Goal: Task Accomplishment & Management: Complete application form

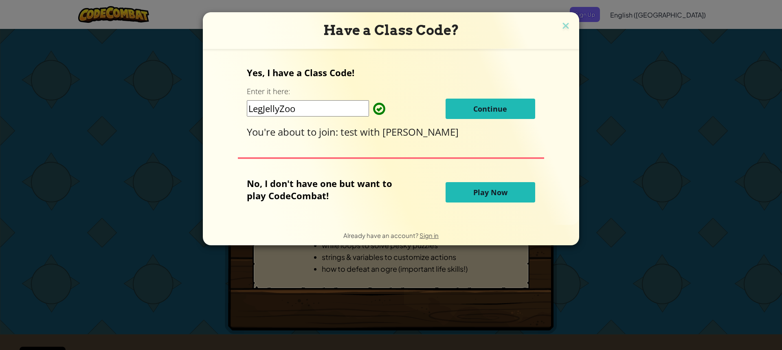
click at [495, 109] on span "Continue" at bounding box center [490, 109] width 34 height 10
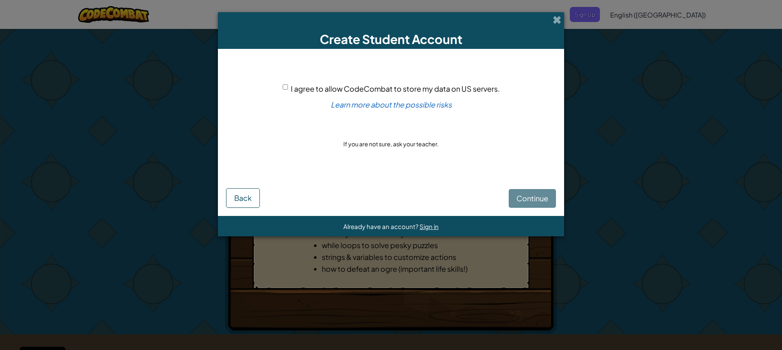
click at [287, 88] on input "I agree to allow CodeCombat to store my data on US servers." at bounding box center [285, 86] width 5 height 5
checkbox input "true"
click at [522, 199] on span "Continue" at bounding box center [532, 197] width 32 height 9
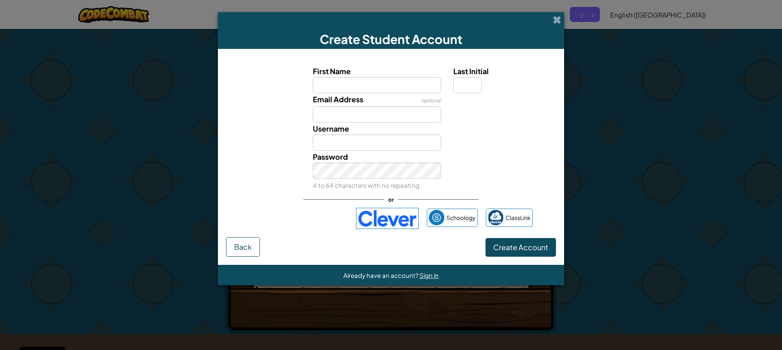
click at [332, 77] on label "First Name" at bounding box center [377, 71] width 129 height 12
click at [332, 77] on input "First Name" at bounding box center [377, 85] width 129 height 16
drag, startPoint x: 331, startPoint y: 86, endPoint x: 336, endPoint y: 87, distance: 5.0
click at [331, 86] on input "First Name" at bounding box center [377, 85] width 129 height 16
type input "Maksym"
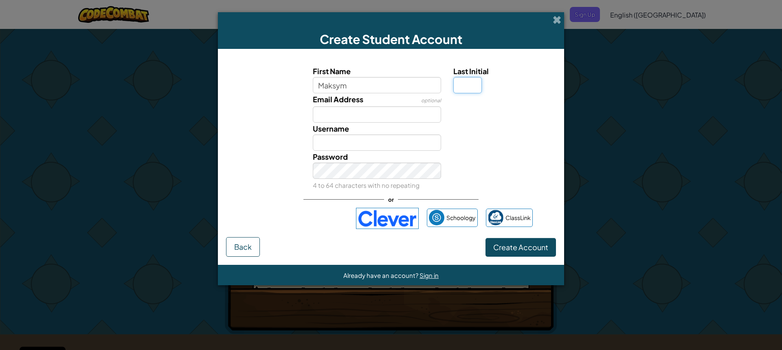
type input "C"
type input "chernobaymv@gmail.com"
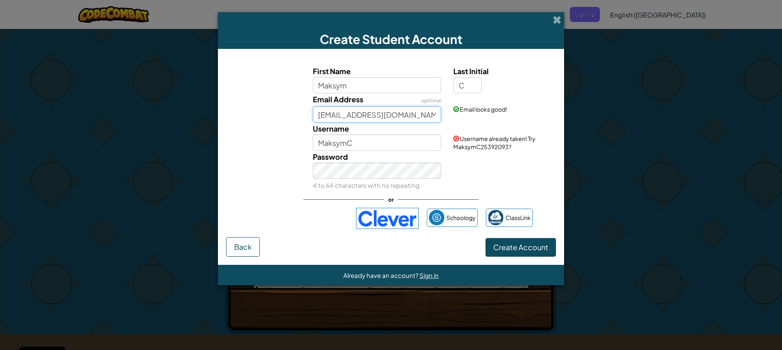
click at [316, 116] on input "chernobaymv@gmail.com" at bounding box center [377, 114] width 129 height 16
click at [309, 137] on div "Username MaksymC" at bounding box center [377, 137] width 141 height 28
drag, startPoint x: 348, startPoint y: 140, endPoint x: 353, endPoint y: 140, distance: 5.3
click at [353, 140] on input "MaksymC" at bounding box center [377, 142] width 129 height 16
type input "Maksym12071984"
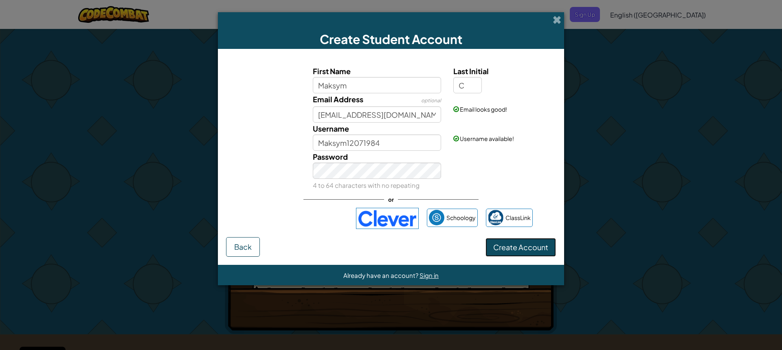
click at [501, 248] on span "Create Account" at bounding box center [520, 246] width 55 height 9
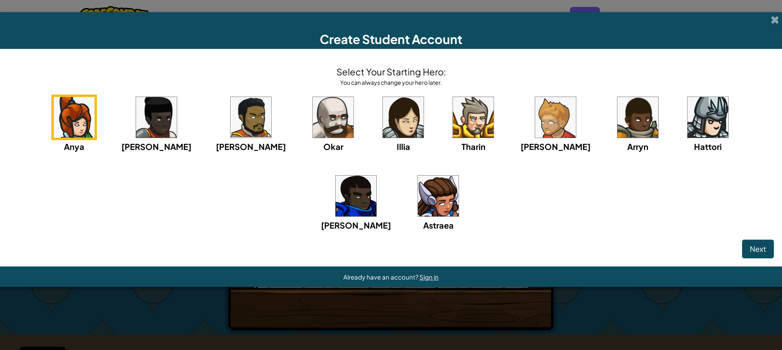
click at [313, 112] on img at bounding box center [333, 117] width 41 height 41
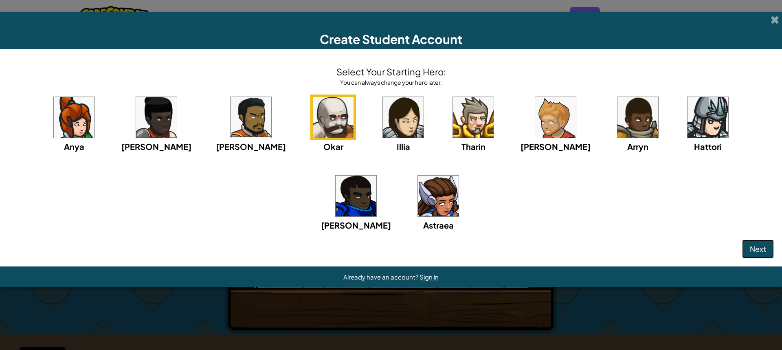
click at [759, 254] on button "Next" at bounding box center [758, 248] width 32 height 19
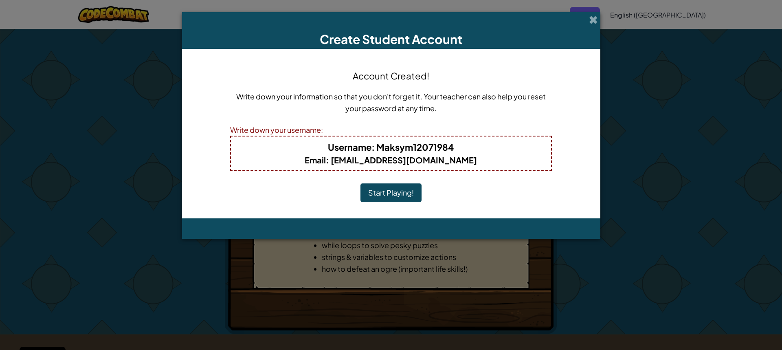
click at [386, 195] on button "Start Playing!" at bounding box center [390, 192] width 61 height 19
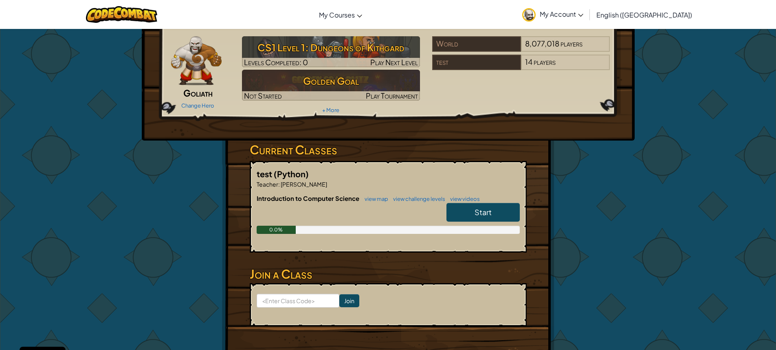
scroll to position [41, 0]
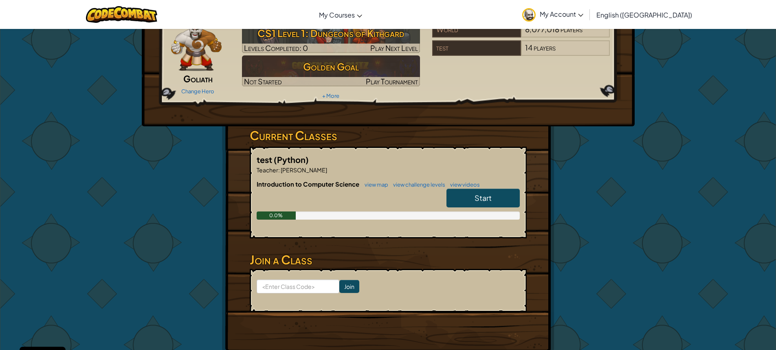
click at [471, 196] on link "Start" at bounding box center [482, 198] width 73 height 19
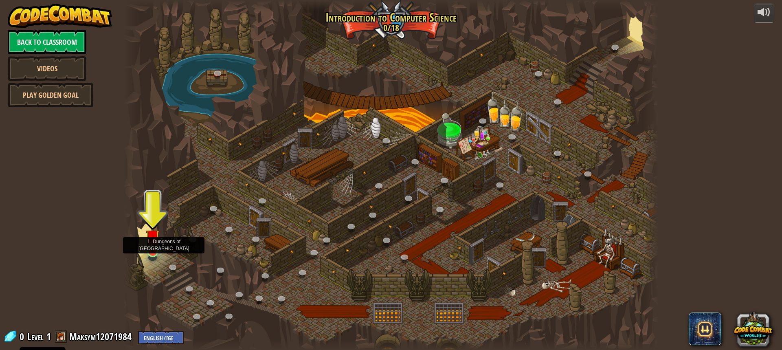
click at [152, 248] on img at bounding box center [153, 236] width 14 height 32
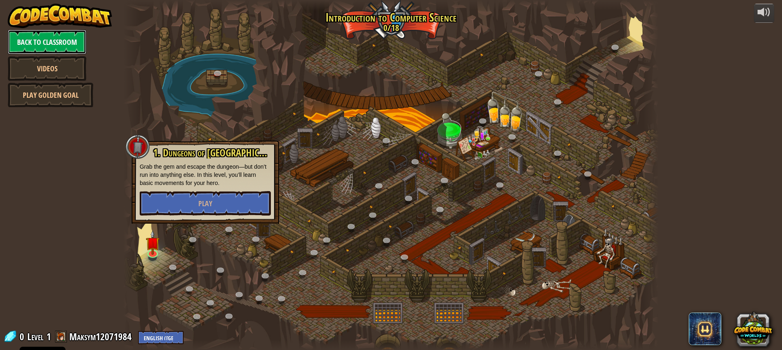
click at [38, 43] on link "Back to Classroom" at bounding box center [47, 42] width 79 height 24
